Goal: Use online tool/utility: Utilize a website feature to perform a specific function

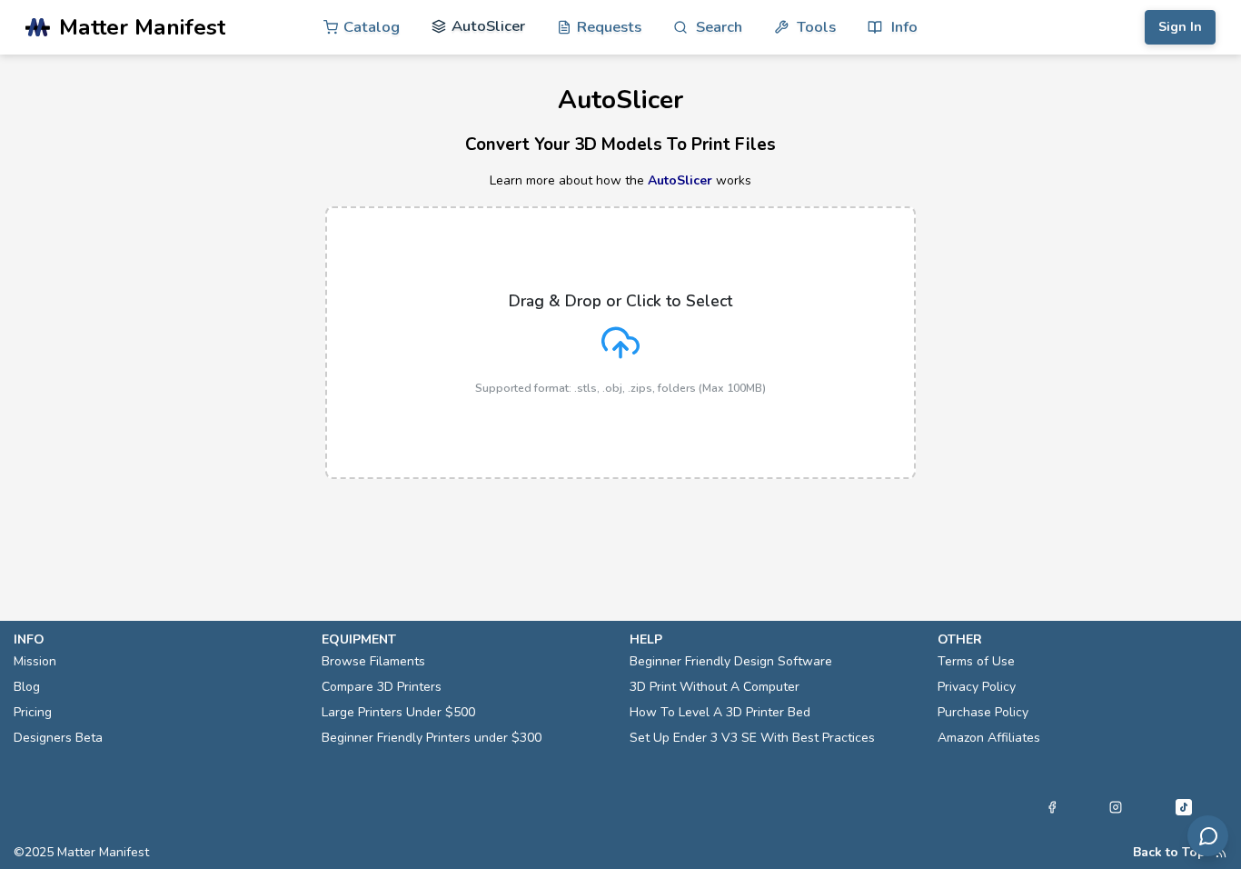
click at [438, 38] on link "AutoSlicer" at bounding box center [479, 26] width 94 height 55
click at [676, 186] on link "AutoSlicer" at bounding box center [680, 180] width 65 height 17
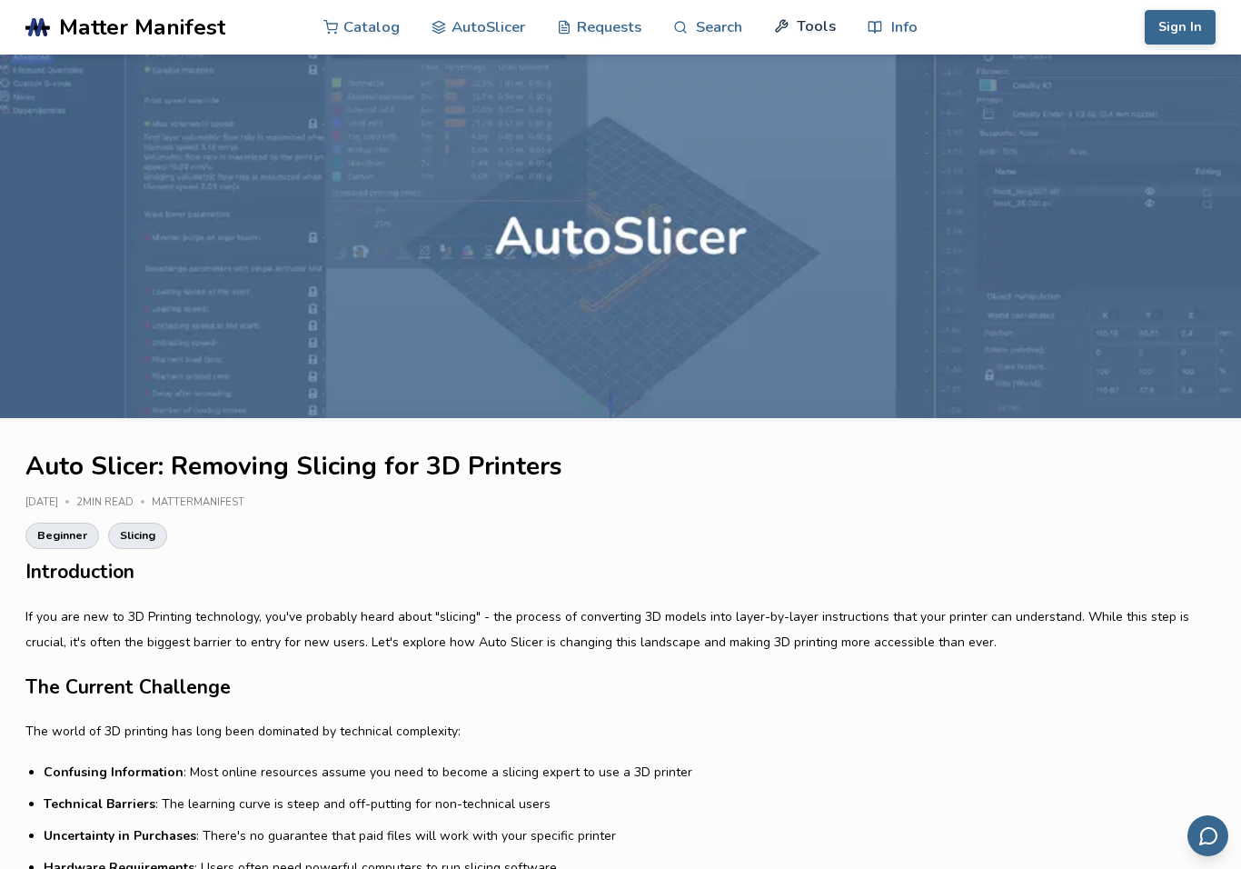
click at [807, 23] on link "Tools" at bounding box center [805, 26] width 62 height 55
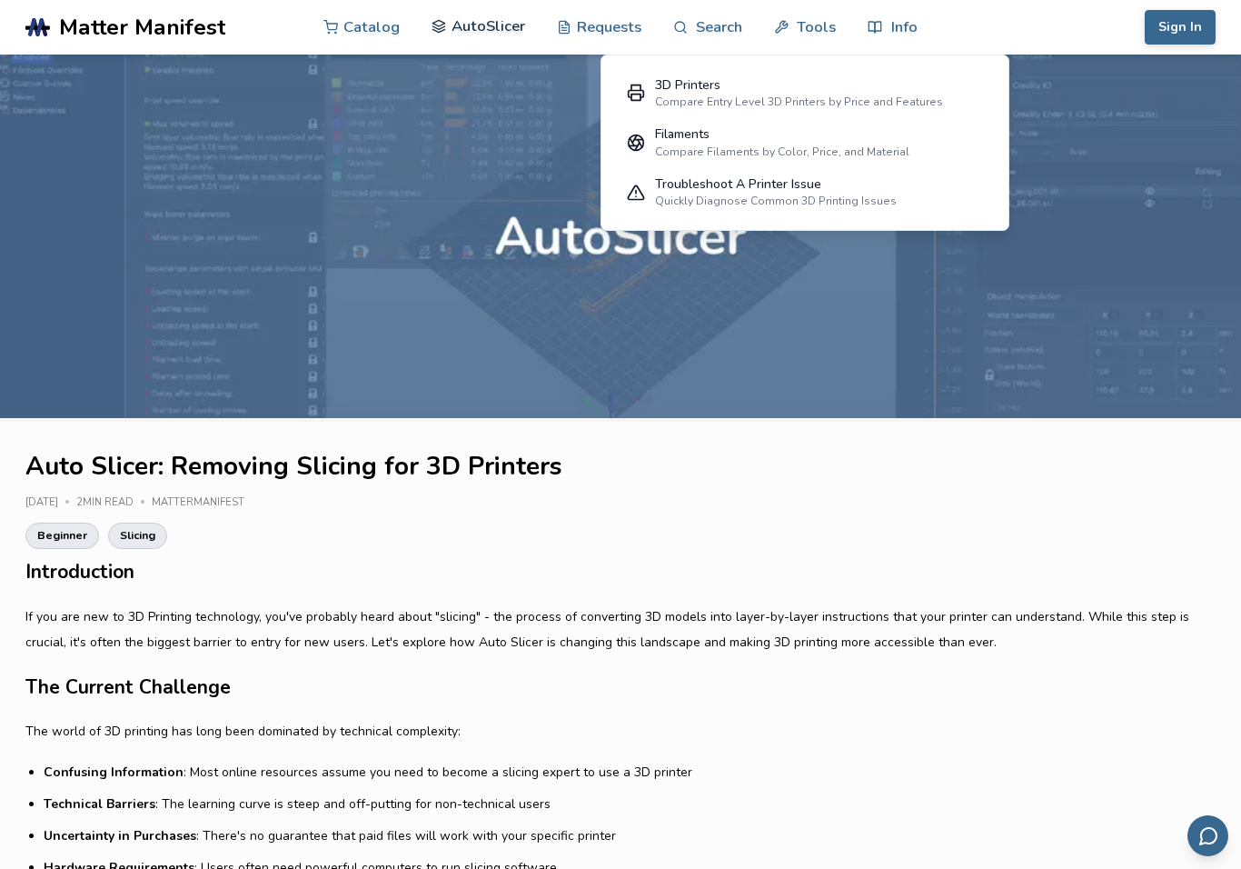
click at [459, 21] on link "AutoSlicer" at bounding box center [479, 26] width 94 height 55
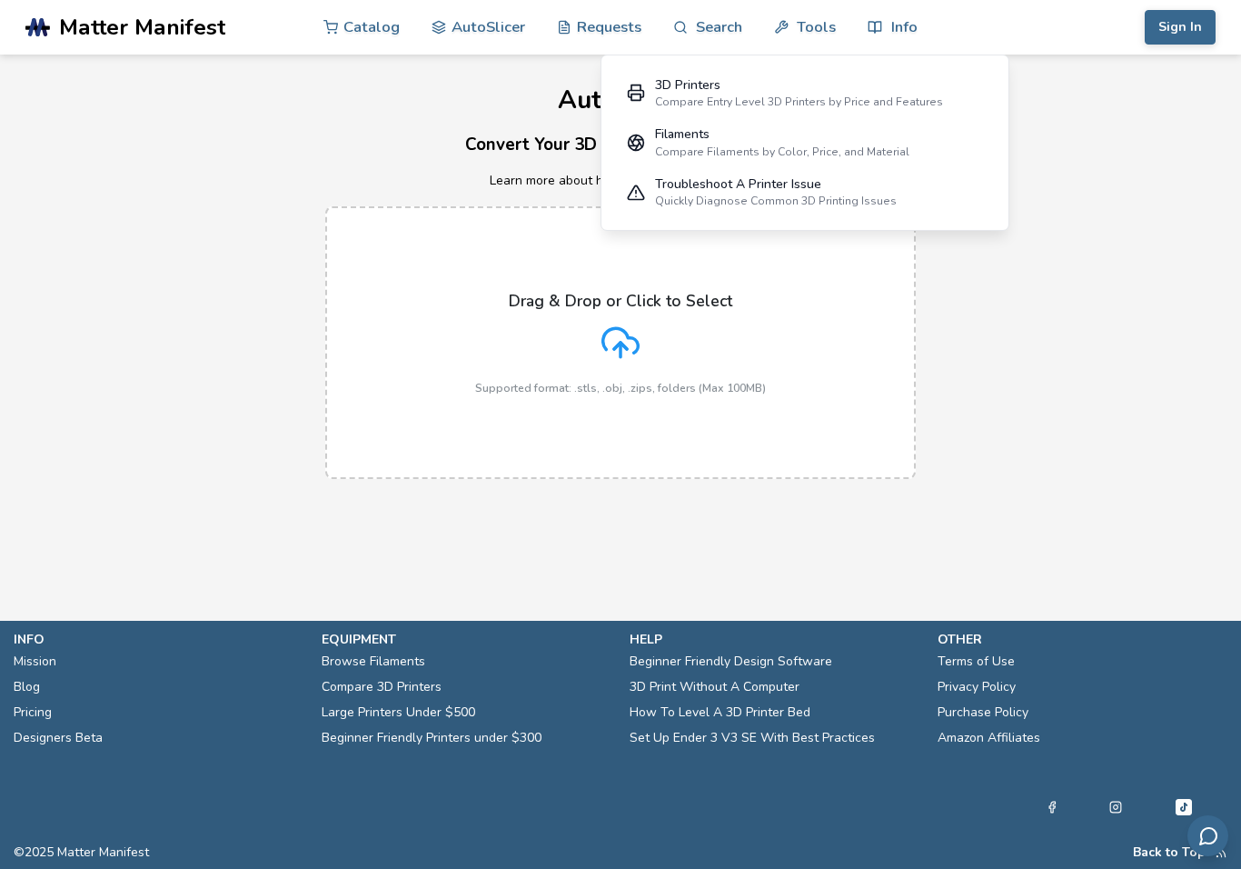
click at [1051, 151] on h3 "Convert Your 3D Models To Print Files" at bounding box center [620, 145] width 1241 height 28
click at [1022, 109] on h1 "AutoSlicer" at bounding box center [620, 100] width 1241 height 28
click at [941, 237] on div "Drag & Drop or Click to Select Supported format: .stls, .obj, .zips, folders (M…" at bounding box center [620, 342] width 1241 height 309
click at [817, 313] on label "Drag & Drop or Click to Select Supported format: .stls, .obj, .zips, folders (M…" at bounding box center [620, 342] width 591 height 273
click at [0, 0] on input "Drag & Drop or Click to Select Supported format: .stls, .obj, .zips, folders (M…" at bounding box center [0, 0] width 0 height 0
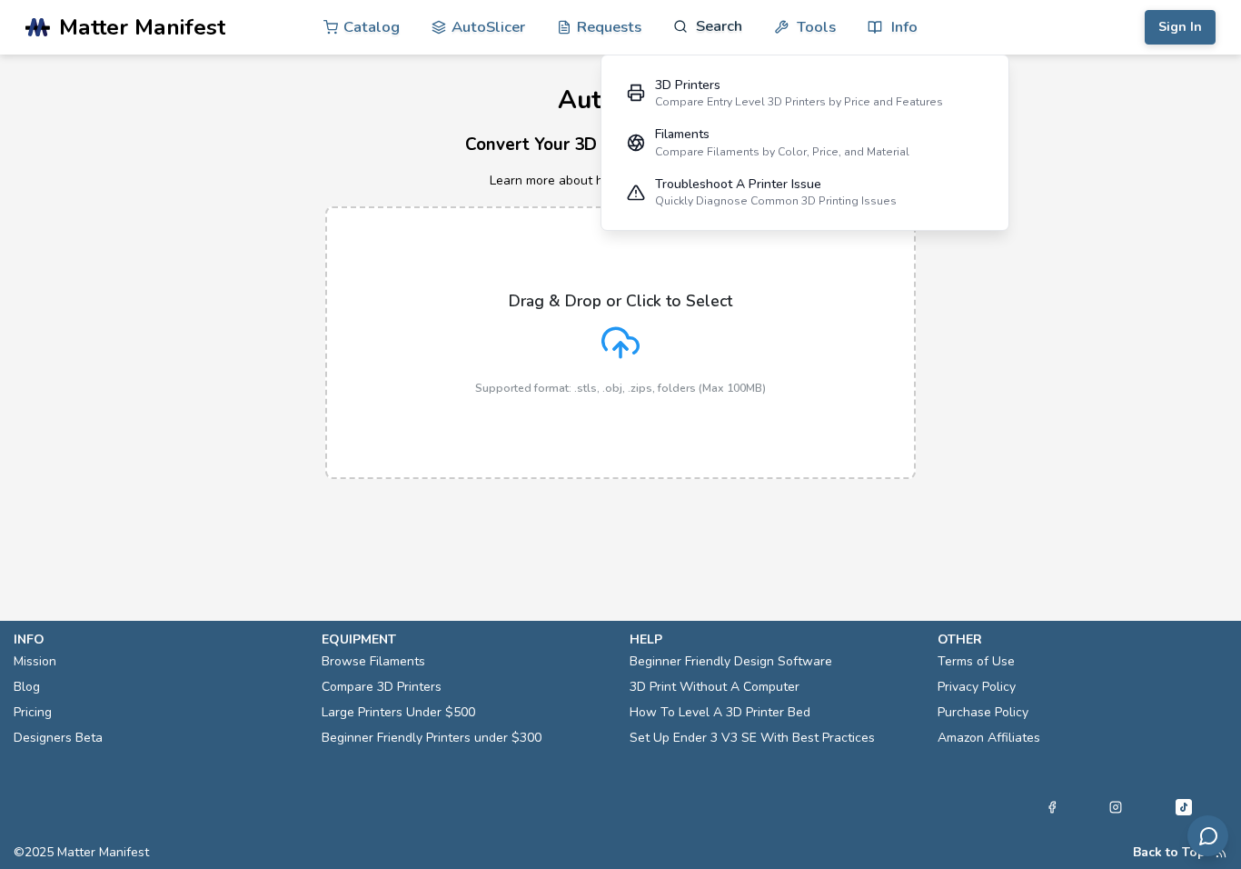
click at [728, 24] on link "Search" at bounding box center [707, 26] width 69 height 55
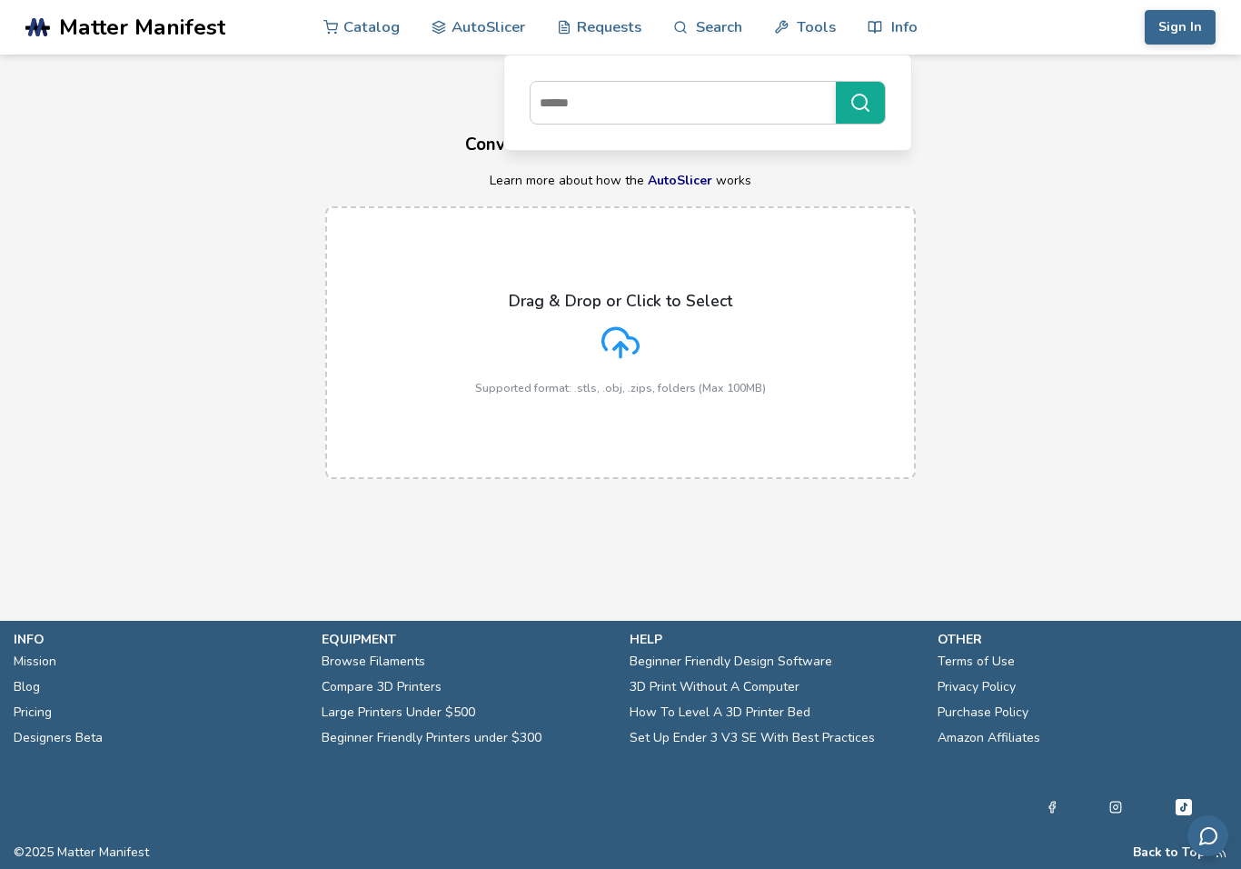
click at [1003, 95] on h1 "AutoSlicer" at bounding box center [620, 100] width 1241 height 28
click at [909, 27] on link "Info" at bounding box center [892, 26] width 49 height 55
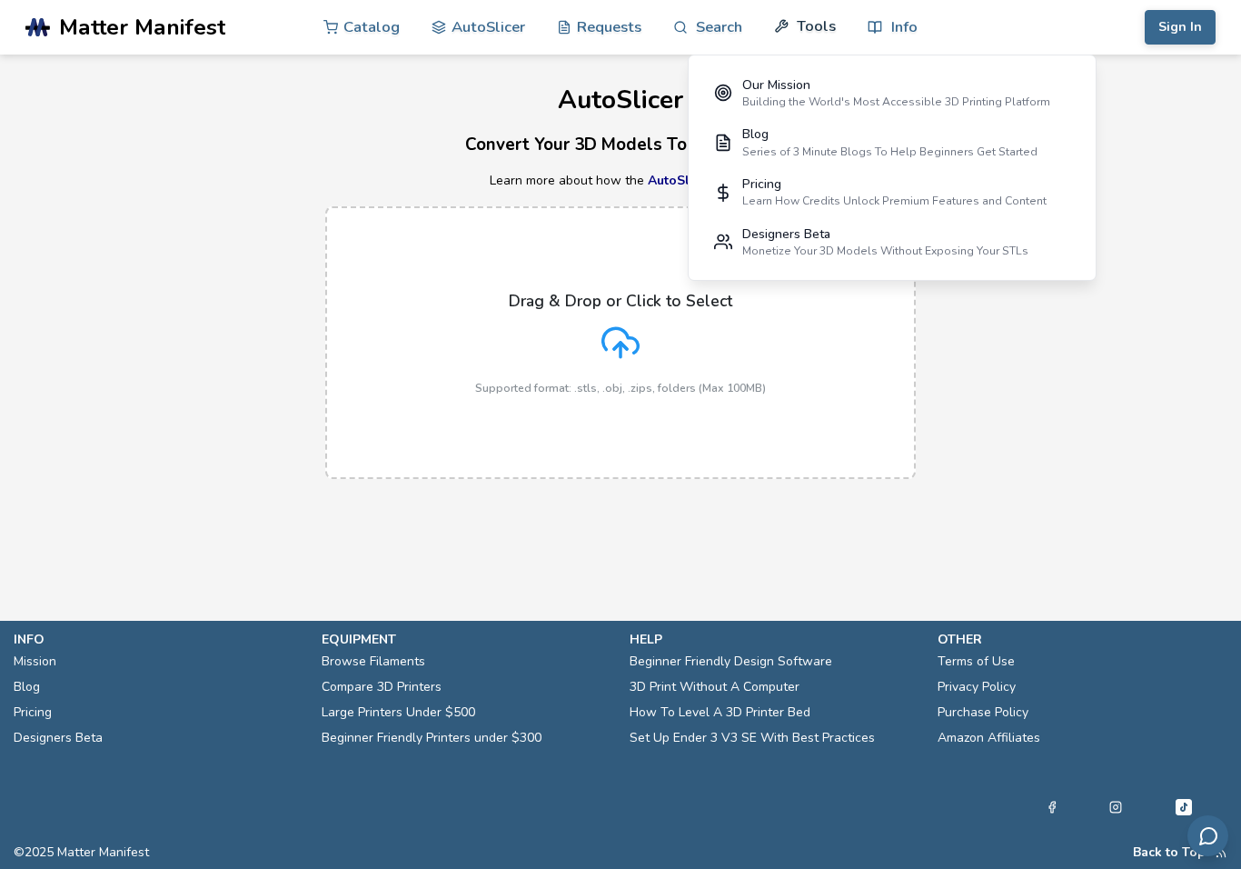
click at [812, 35] on link "Tools" at bounding box center [805, 26] width 62 height 55
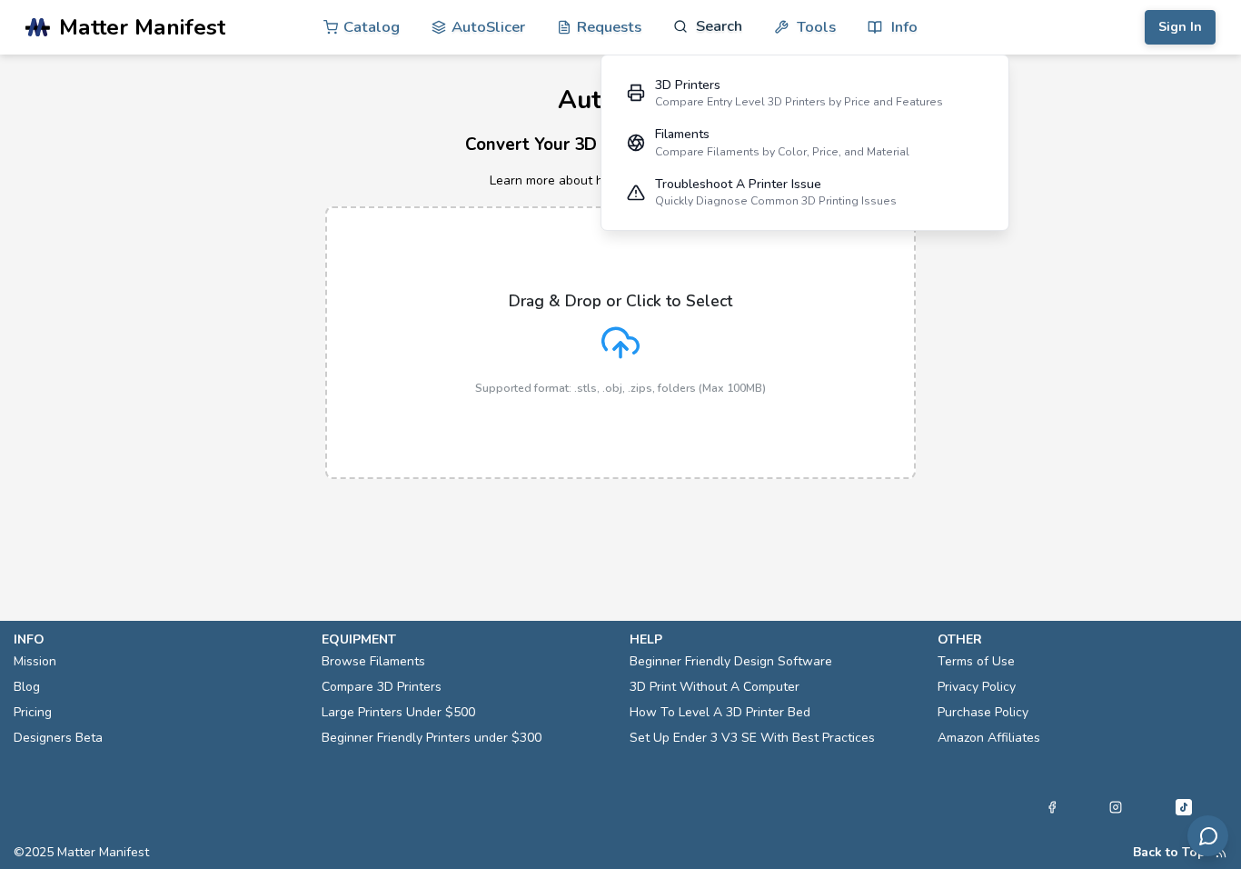
click at [727, 31] on link "Search" at bounding box center [707, 26] width 69 height 55
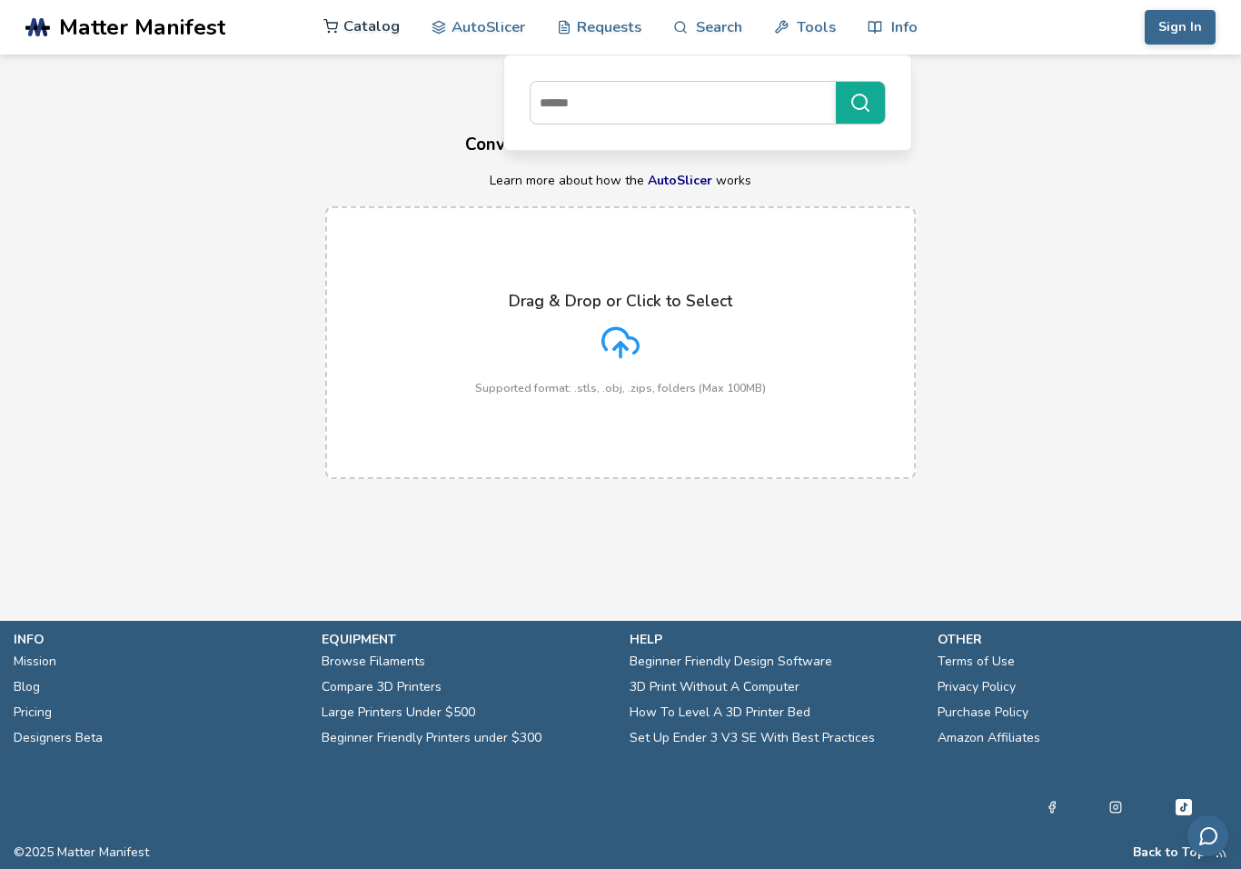
click at [384, 29] on link "Catalog" at bounding box center [362, 26] width 76 height 55
